Goal: Task Accomplishment & Management: Use online tool/utility

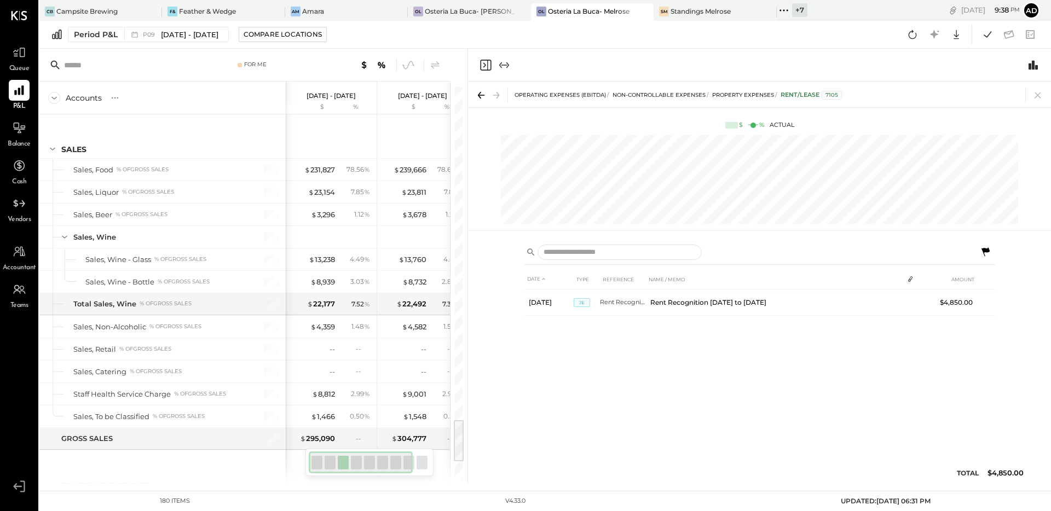
scroll to position [2980, 0]
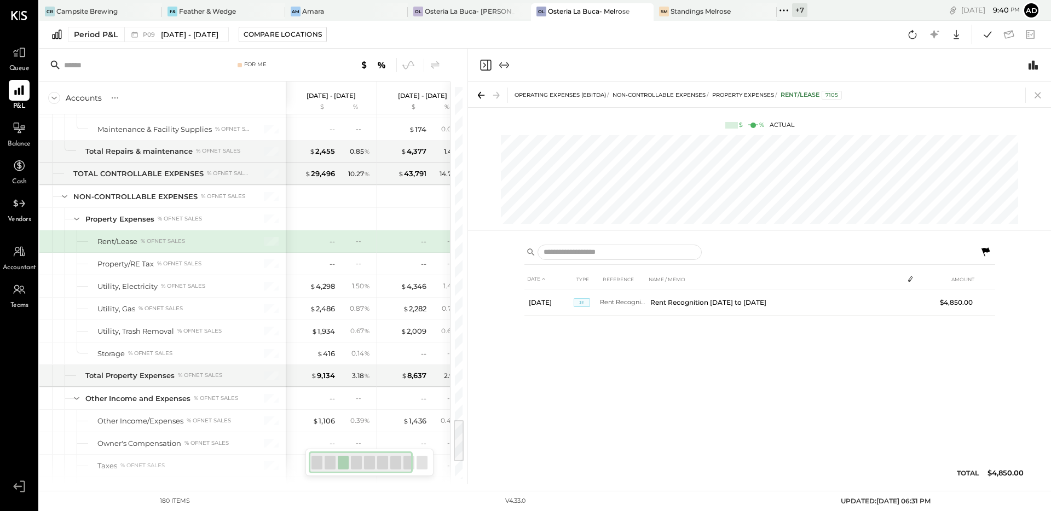
click at [1034, 97] on icon at bounding box center [1038, 95] width 15 height 15
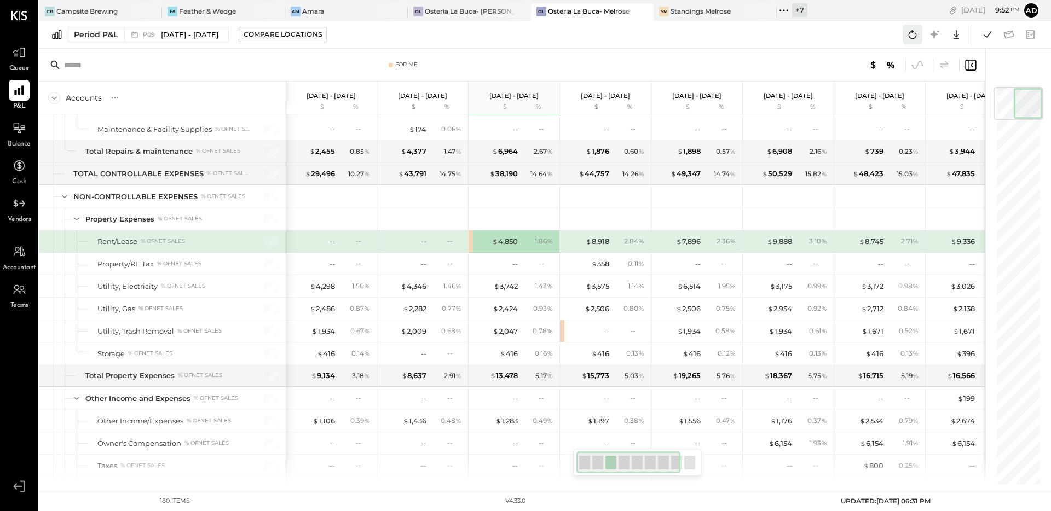
click at [912, 33] on icon at bounding box center [913, 34] width 14 height 14
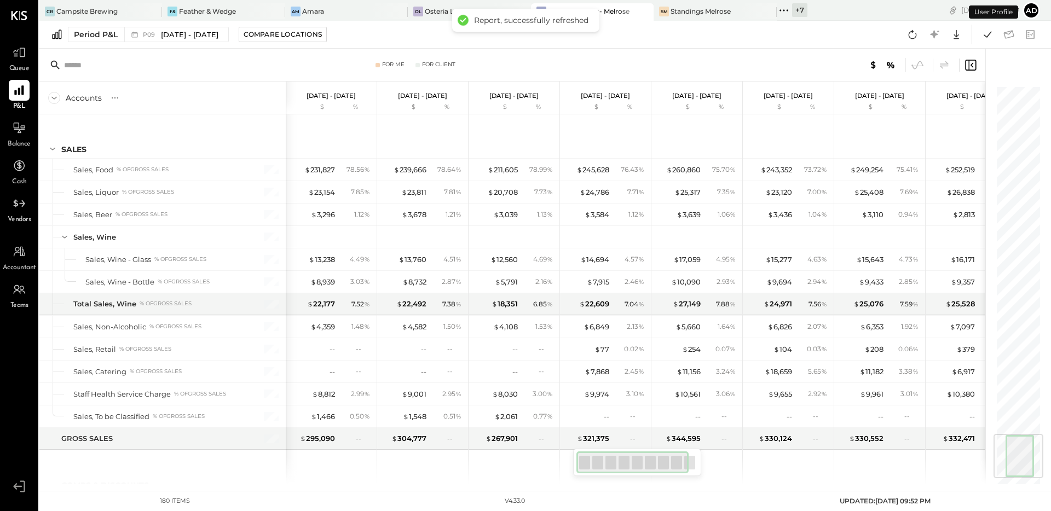
scroll to position [2911, 0]
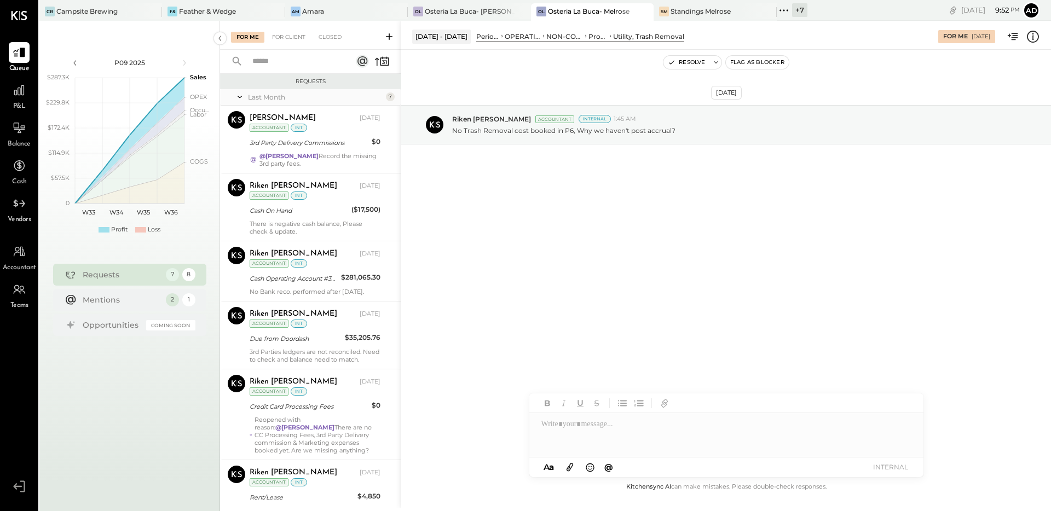
scroll to position [119, 0]
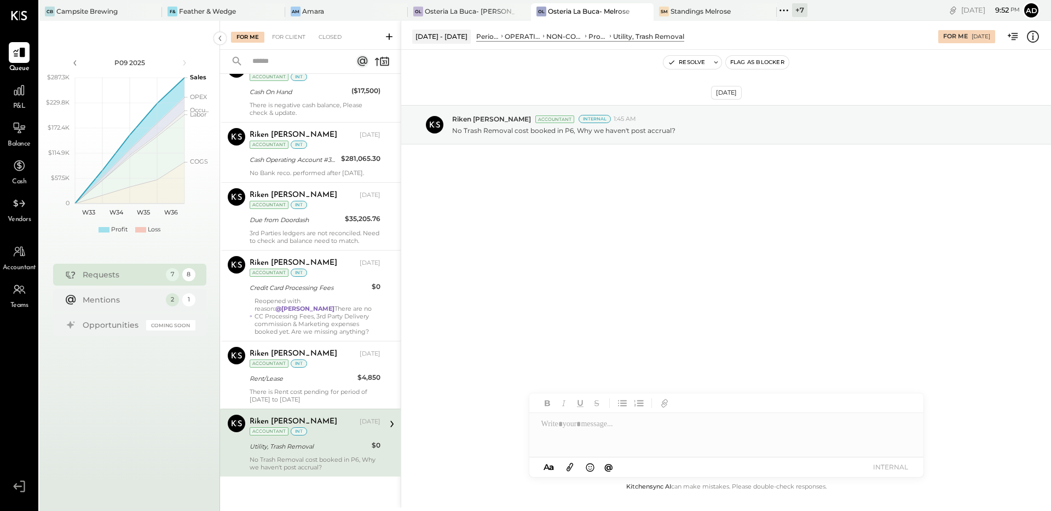
click at [490, 226] on div "Aug 29th, 2025 Riken Shethiya Accountant Internal 1:45 AM No Trash Removal cost…" at bounding box center [726, 152] width 650 height 150
click at [576, 289] on div "Aug 29th, 2025 Riken Shethiya Accountant Internal 1:45 AM No Trash Removal cost…" at bounding box center [726, 265] width 650 height 431
click at [532, 257] on div "Aug 29th, 2025 Riken Shethiya Accountant Internal 1:45 AM No Trash Removal cost…" at bounding box center [726, 265] width 650 height 431
click at [676, 65] on button "Resolve" at bounding box center [687, 62] width 46 height 13
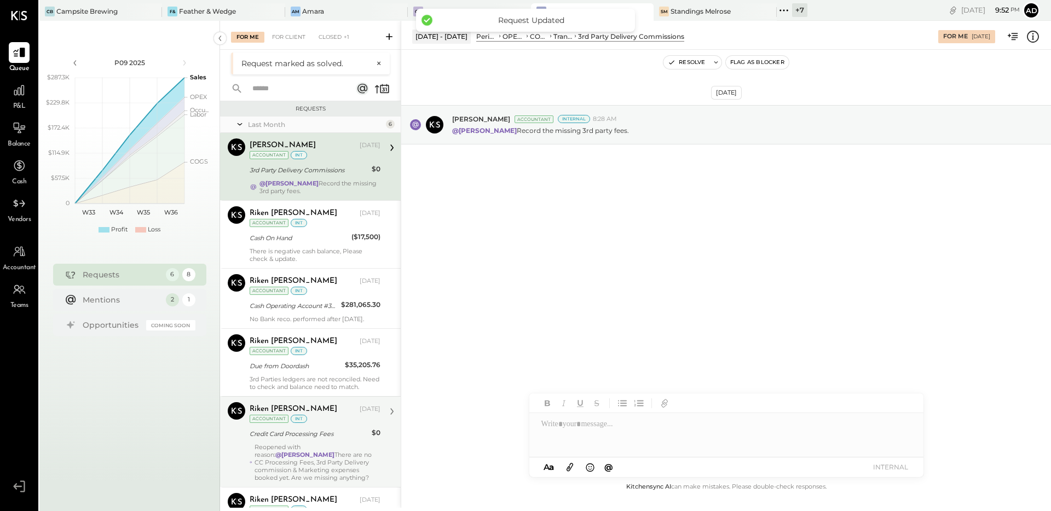
scroll to position [51, 0]
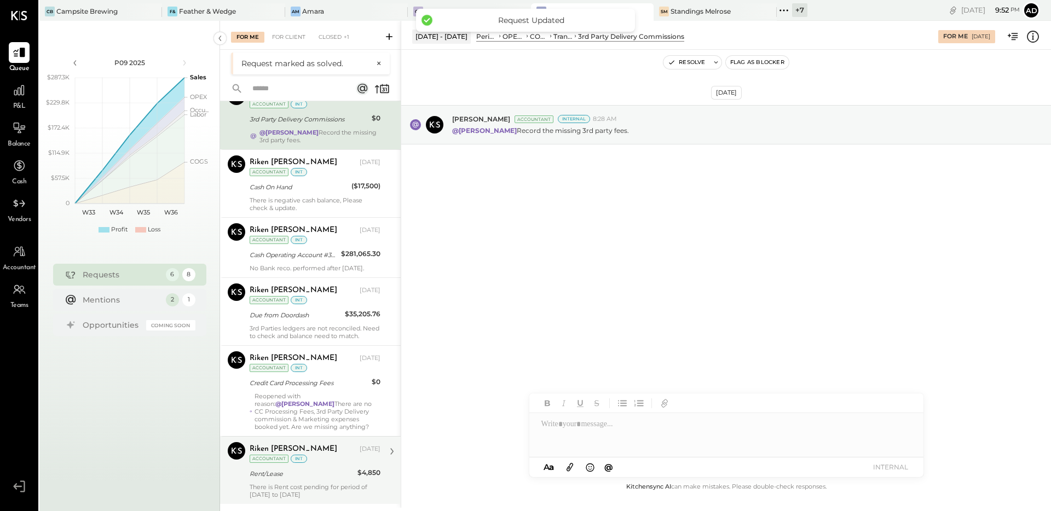
click at [321, 477] on div "Rent/Lease" at bounding box center [302, 474] width 105 height 11
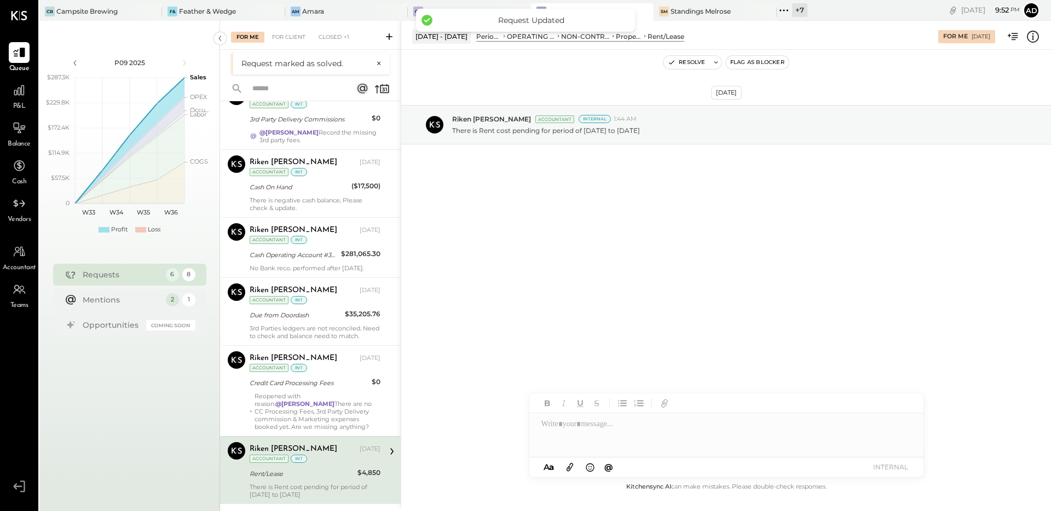
click at [515, 291] on div "Aug 29th, 2025 Riken Shethiya Accountant Internal 1:44 AM There is Rent cost pe…" at bounding box center [726, 265] width 650 height 431
click at [674, 66] on icon "button" at bounding box center [672, 63] width 8 height 8
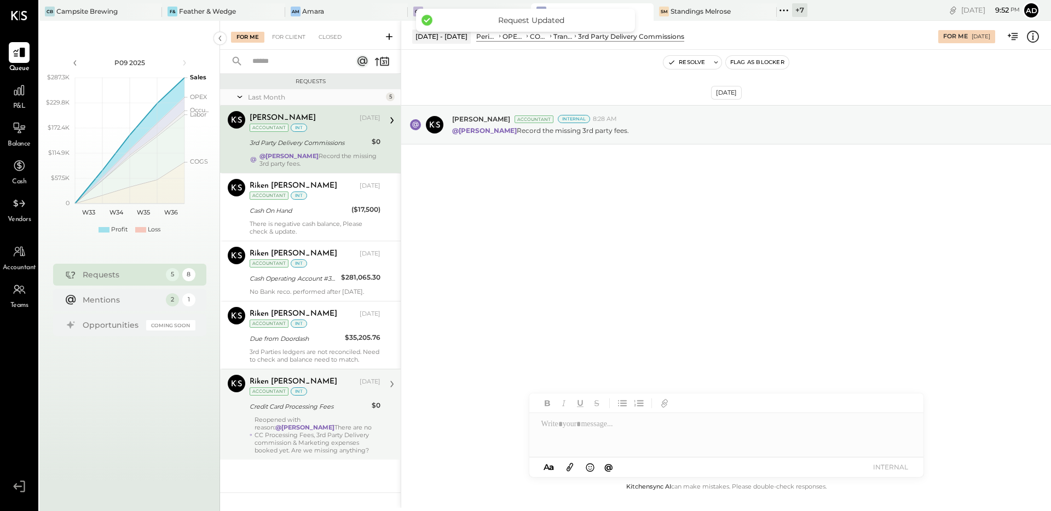
click at [311, 427] on div "Reopened with reason: @Adolfo Rodriguez There are no CC Processing Fees, 3rd Pa…" at bounding box center [318, 435] width 126 height 38
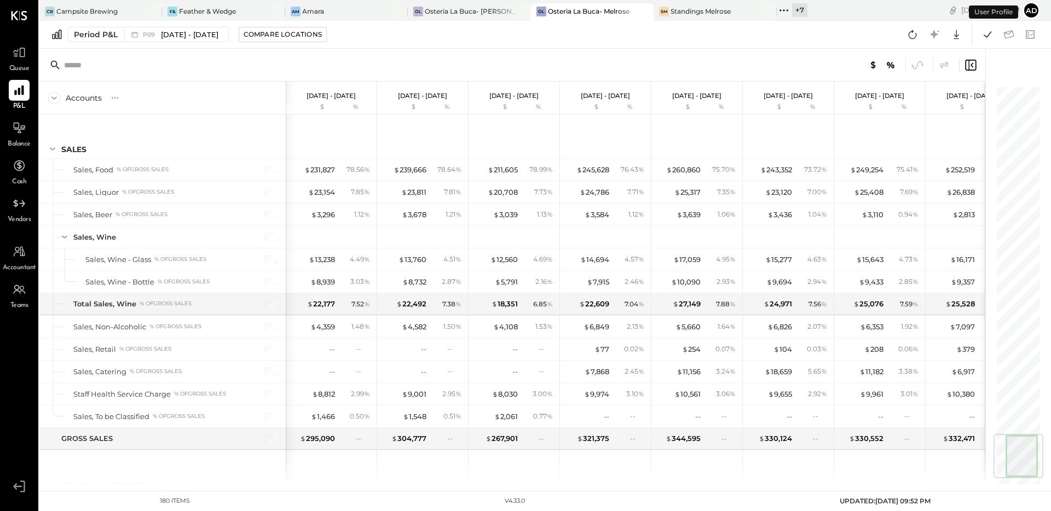
scroll to position [2911, 0]
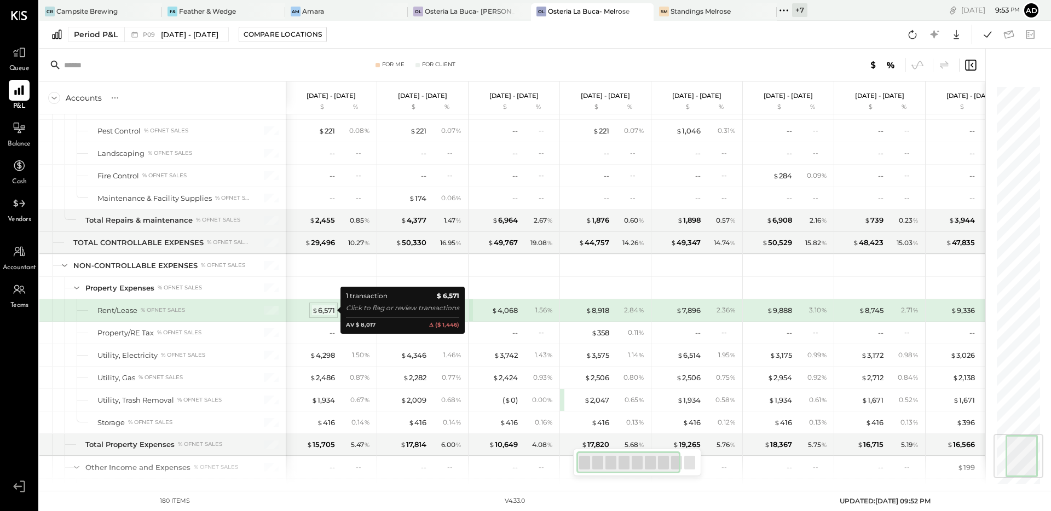
click at [321, 309] on div "$ 6,571" at bounding box center [323, 311] width 23 height 10
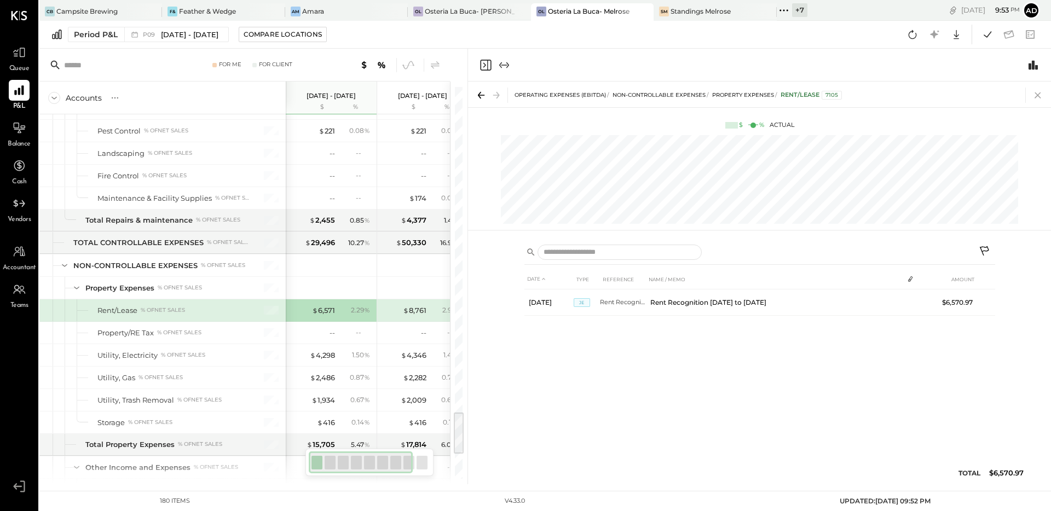
click at [1037, 93] on icon at bounding box center [1038, 95] width 15 height 15
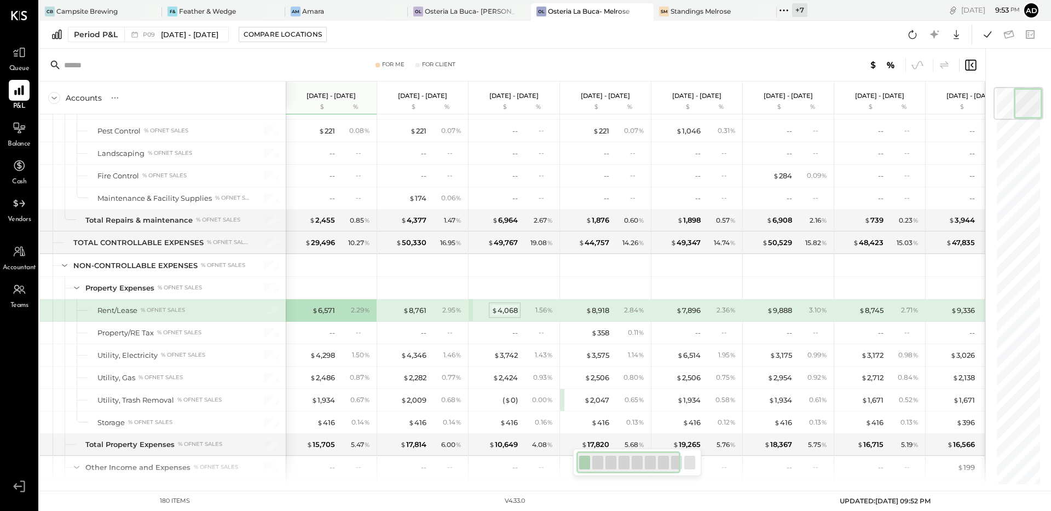
click at [502, 310] on div "$ 4,068" at bounding box center [505, 311] width 26 height 10
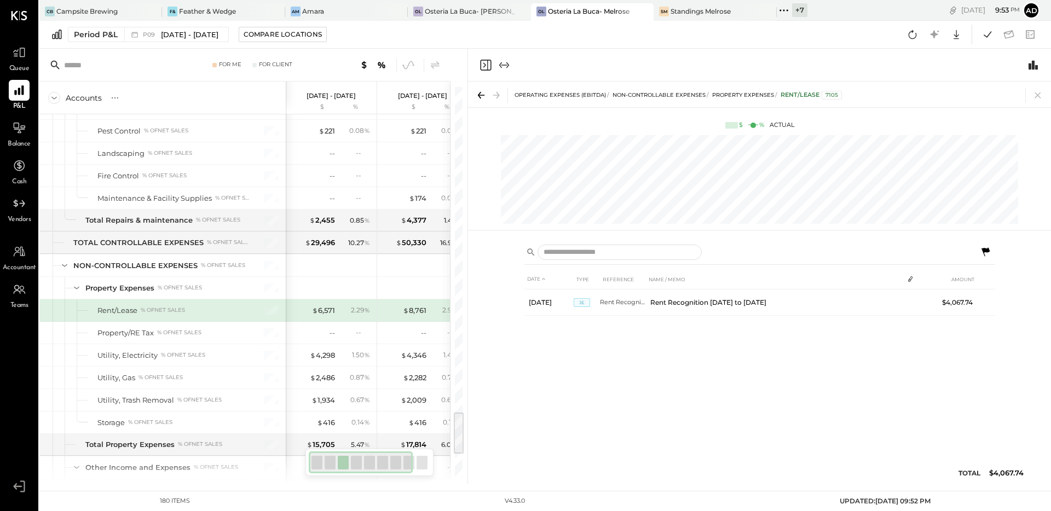
click at [1036, 97] on icon at bounding box center [1038, 96] width 6 height 6
